Goal: Entertainment & Leisure: Consume media (video, audio)

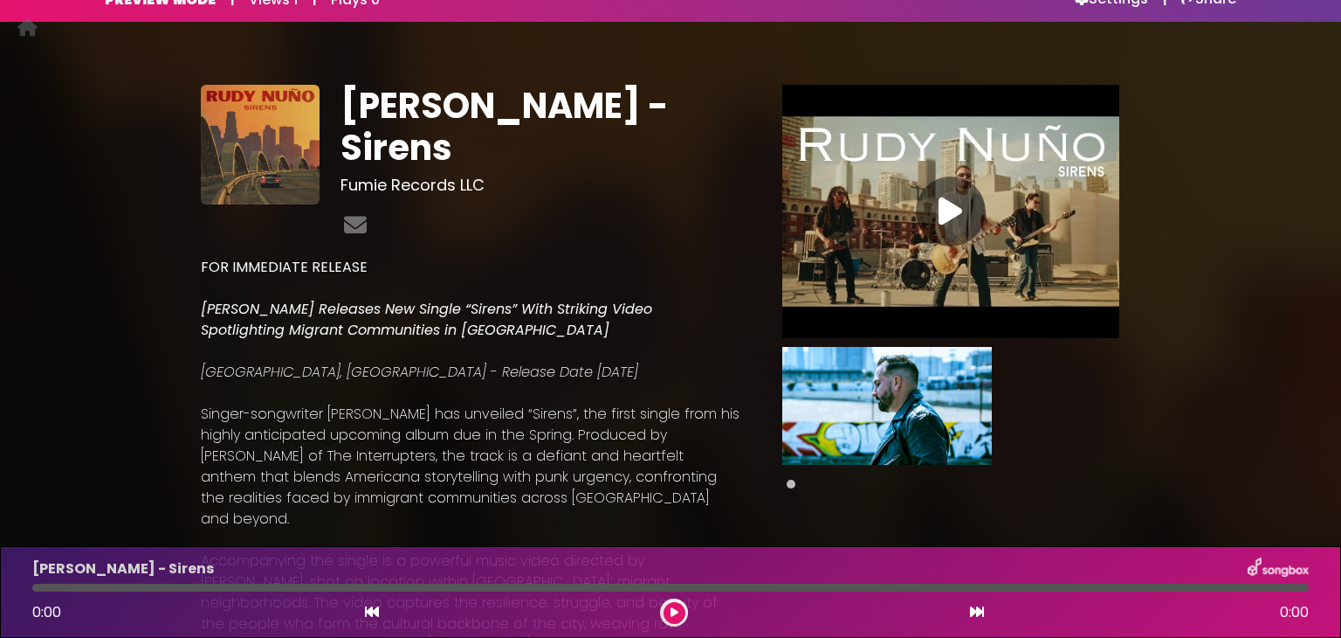
scroll to position [28, 0]
click at [950, 203] on icon at bounding box center [951, 210] width 24 height 31
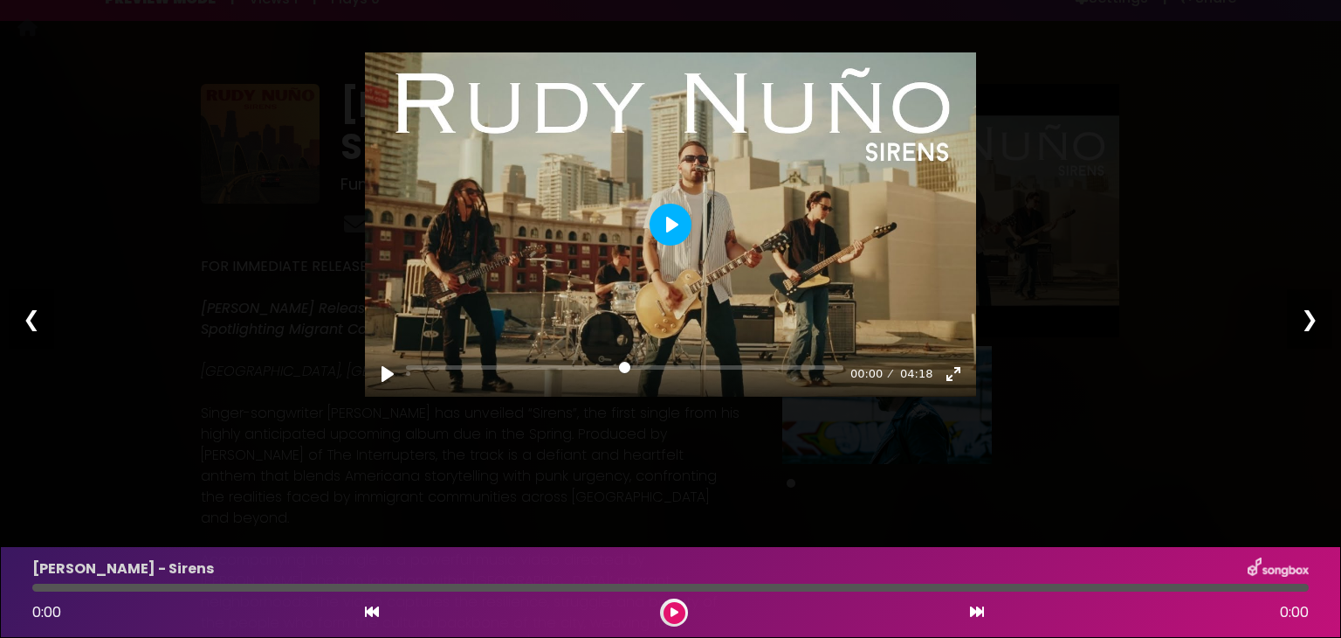
click at [672, 215] on button "Play" at bounding box center [671, 224] width 42 height 42
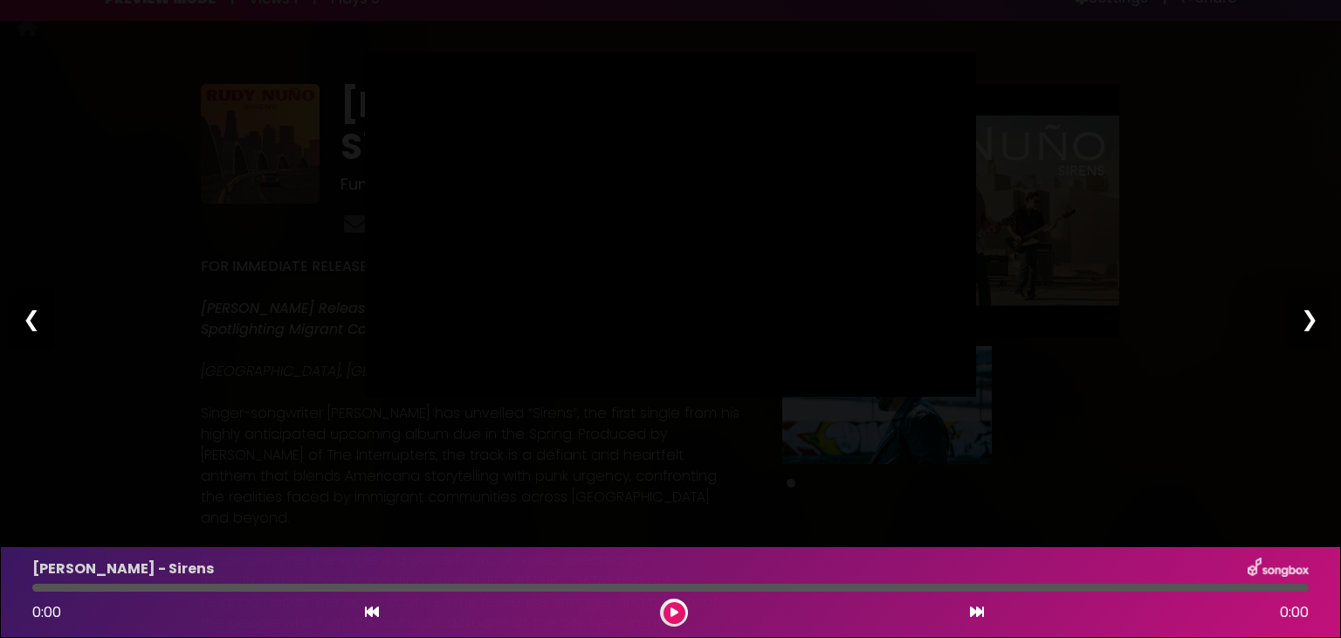
type input "*****"
click at [217, 238] on div "Pause Play % buffered 00:00 00:36 04:18 Exit fullscreen Enter fullscreen Play ❮…" at bounding box center [670, 319] width 1341 height 638
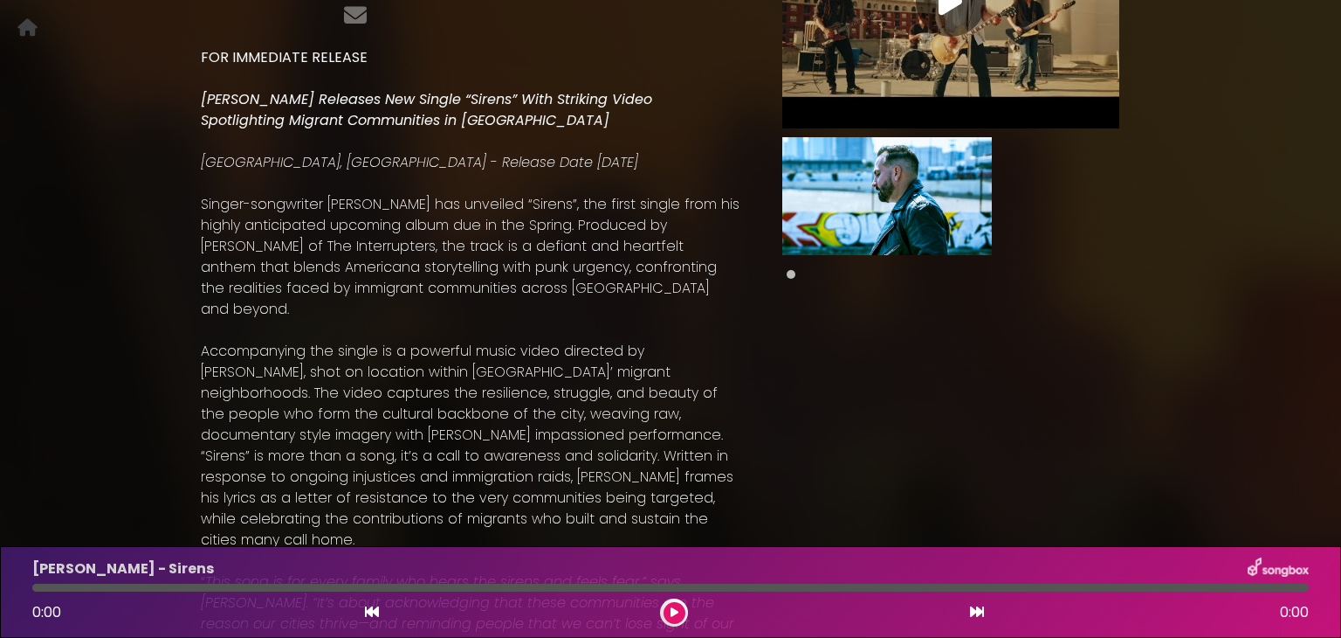
scroll to position [238, 0]
click at [790, 271] on span at bounding box center [791, 273] width 9 height 9
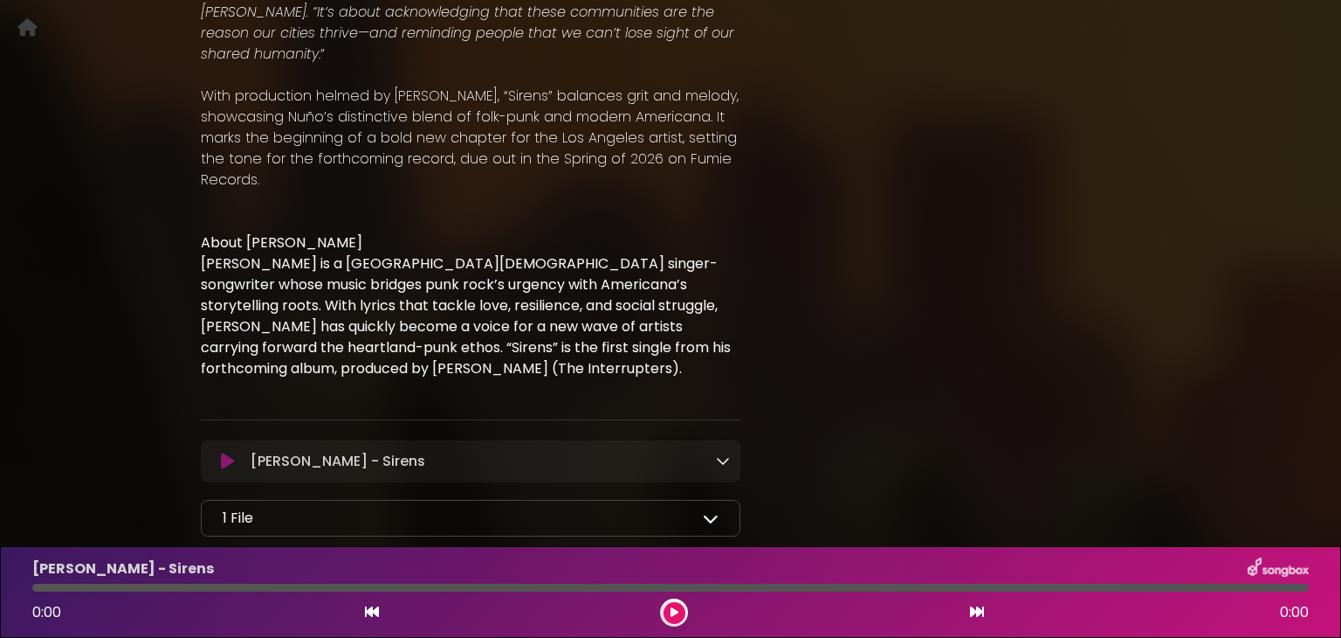
scroll to position [848, 0]
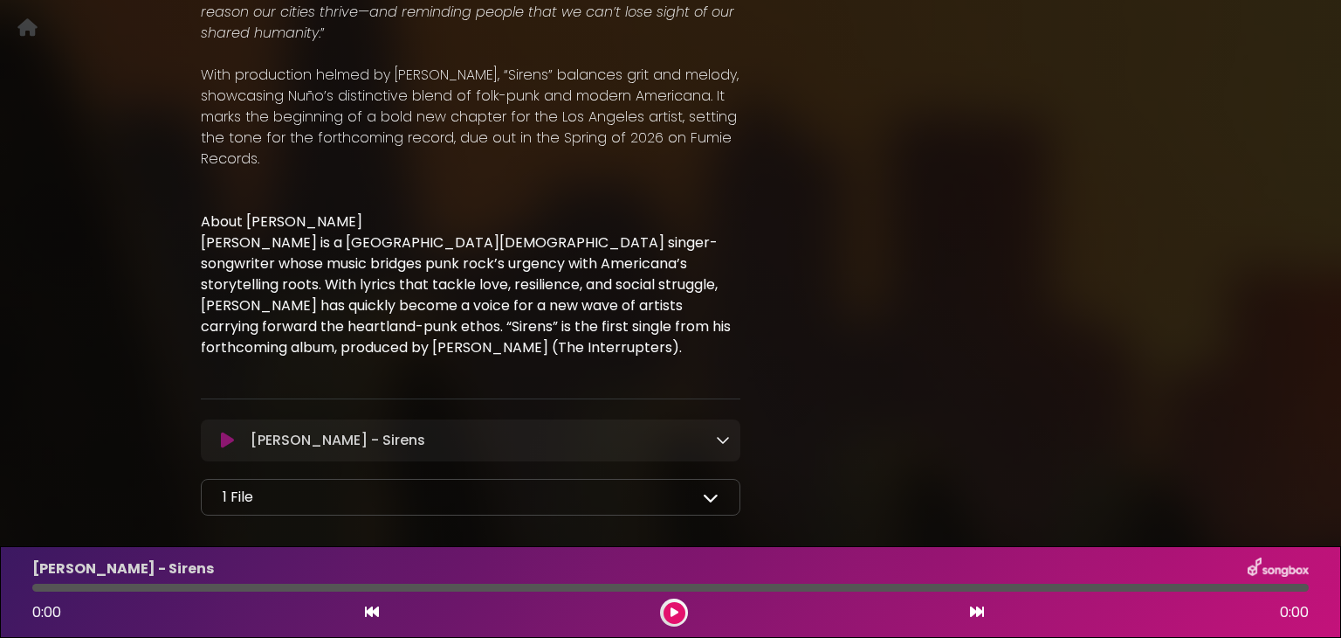
click at [719, 432] on icon at bounding box center [723, 439] width 14 height 14
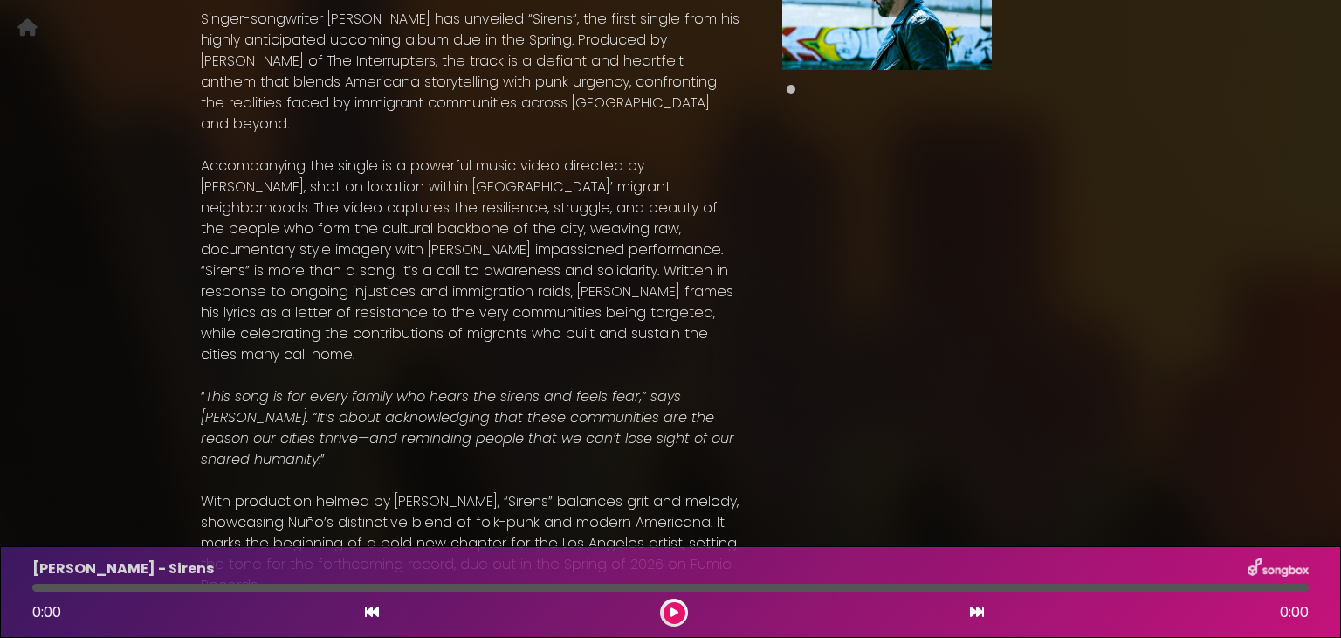
scroll to position [0, 0]
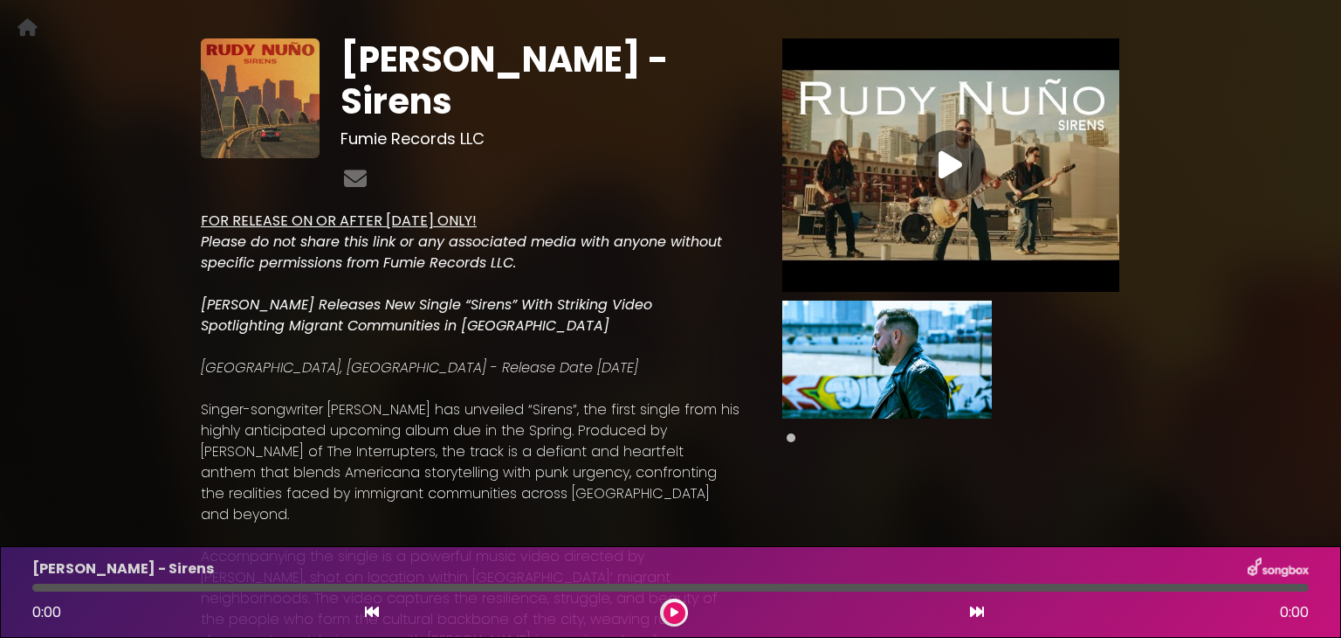
scroll to position [73, 0]
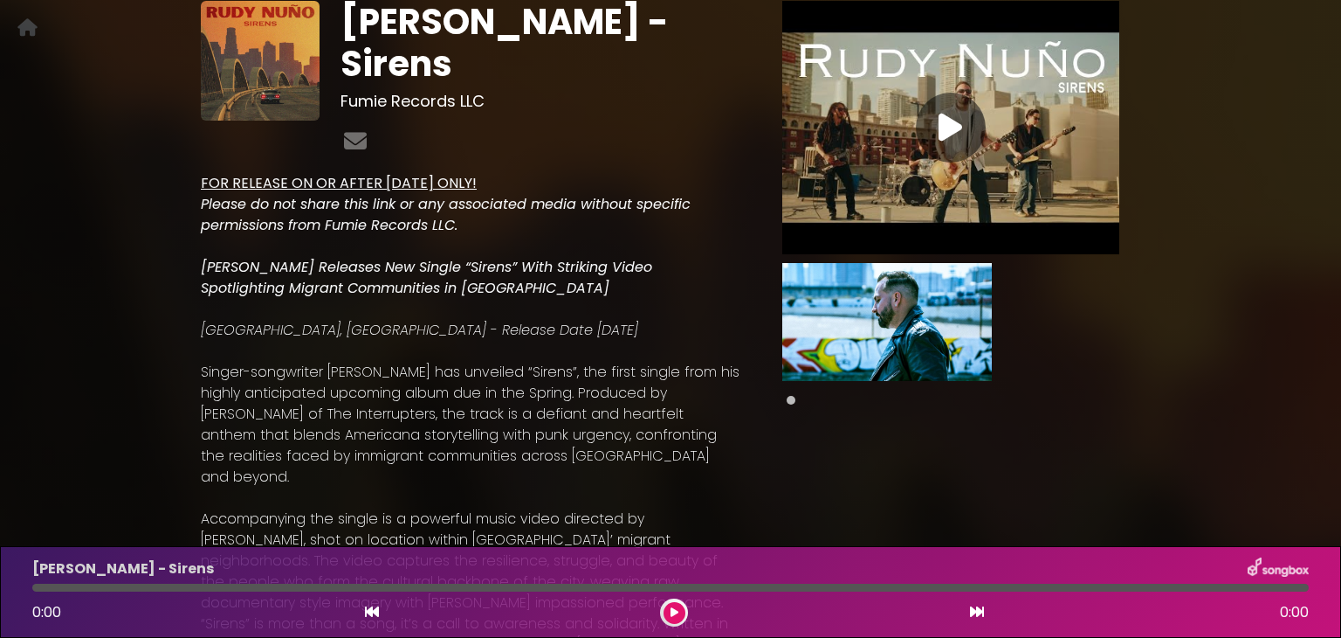
scroll to position [110, 0]
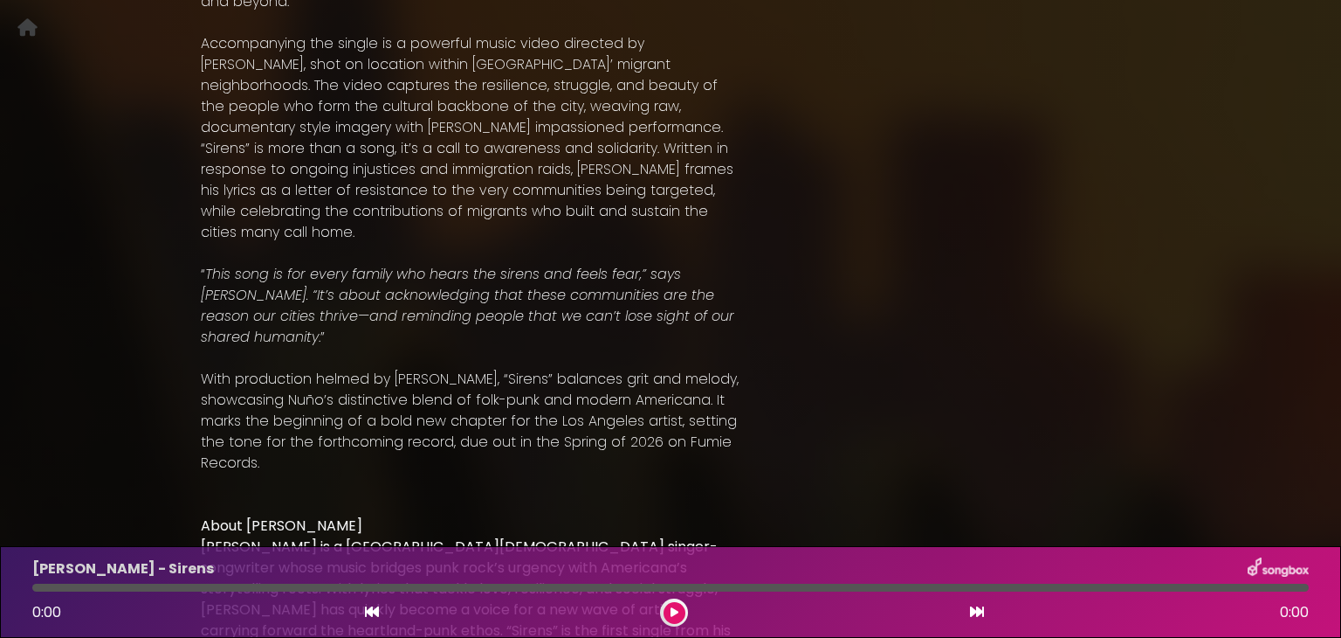
scroll to position [639, 0]
